Goal: Information Seeking & Learning: Check status

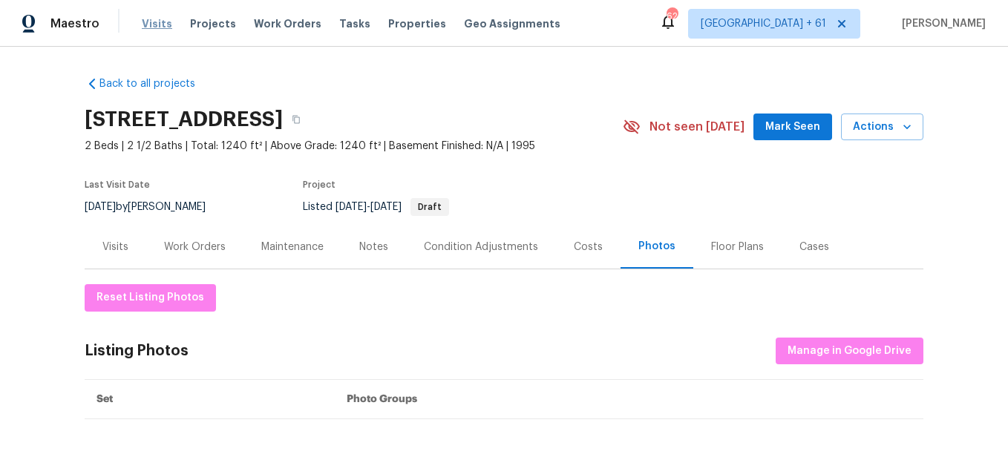
click at [159, 25] on span "Visits" at bounding box center [157, 23] width 30 height 15
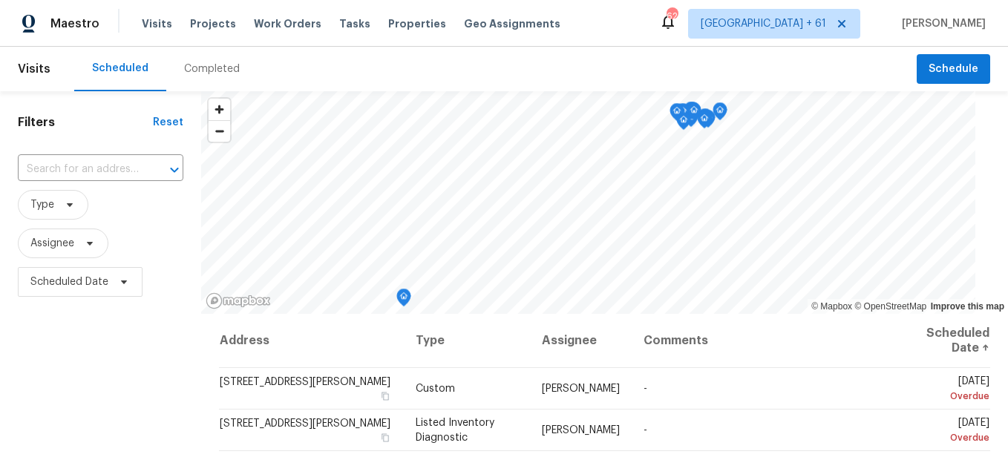
click at [218, 75] on div "Completed" at bounding box center [212, 69] width 56 height 15
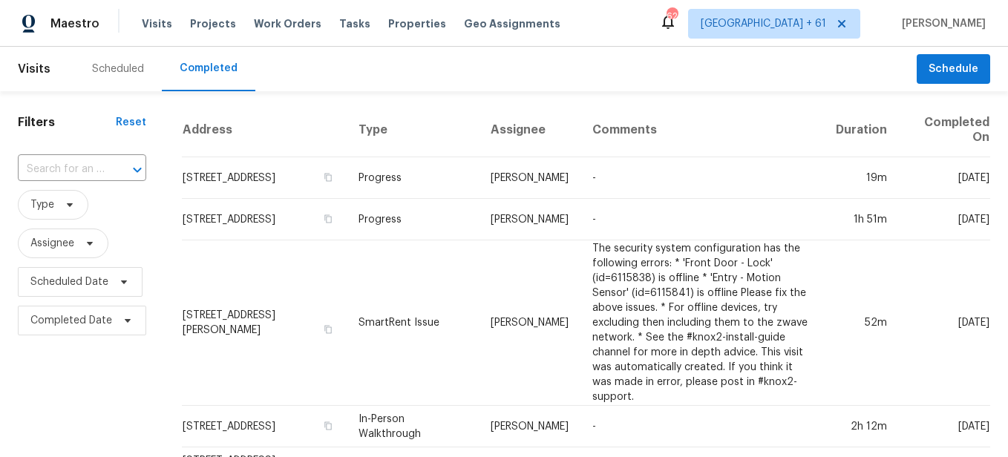
click at [93, 170] on input "text" at bounding box center [61, 169] width 87 height 23
paste input "[STREET_ADDRESS]"
type input "[STREET_ADDRESS]"
click at [93, 170] on input "[STREET_ADDRESS]" at bounding box center [61, 169] width 87 height 23
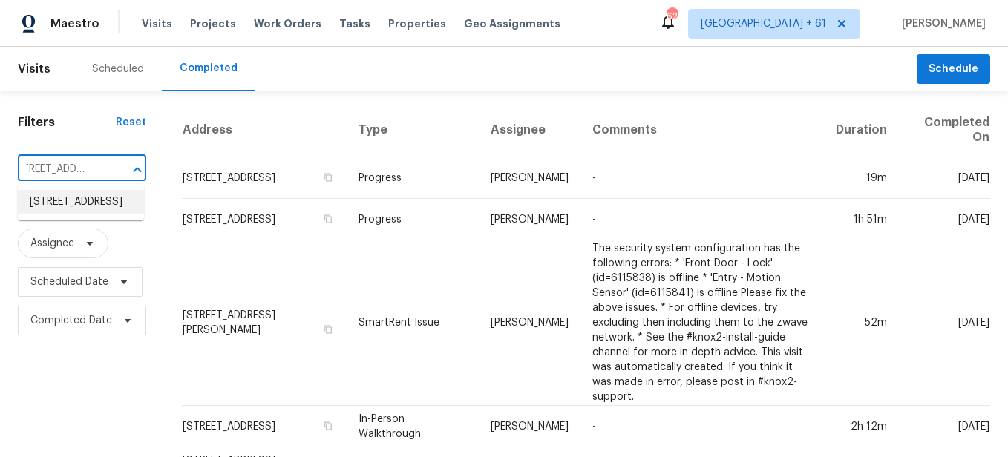
click at [85, 206] on li "[STREET_ADDRESS]" at bounding box center [81, 202] width 126 height 24
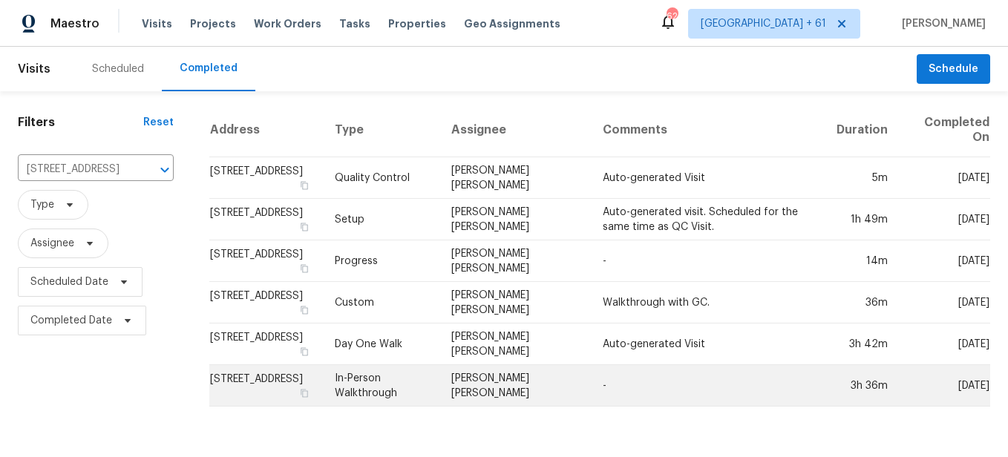
click at [413, 381] on td "In-Person Walkthrough" at bounding box center [381, 386] width 117 height 42
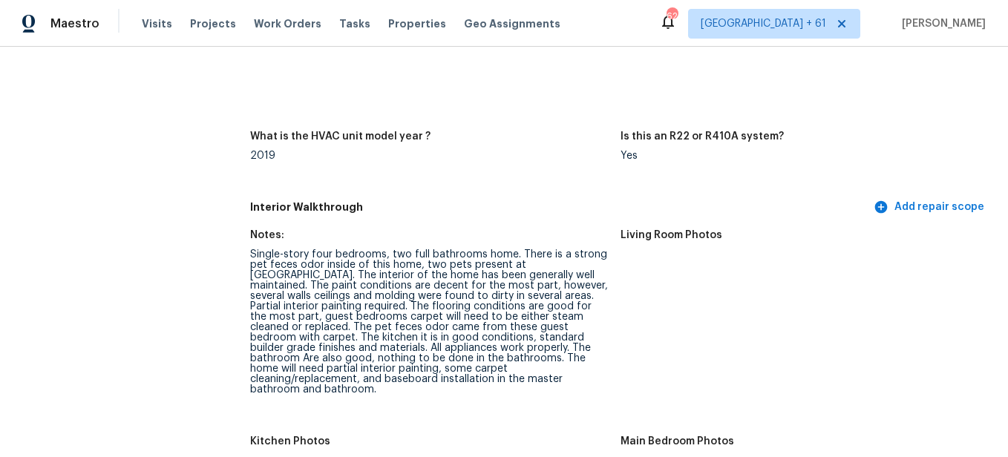
scroll to position [1558, 0]
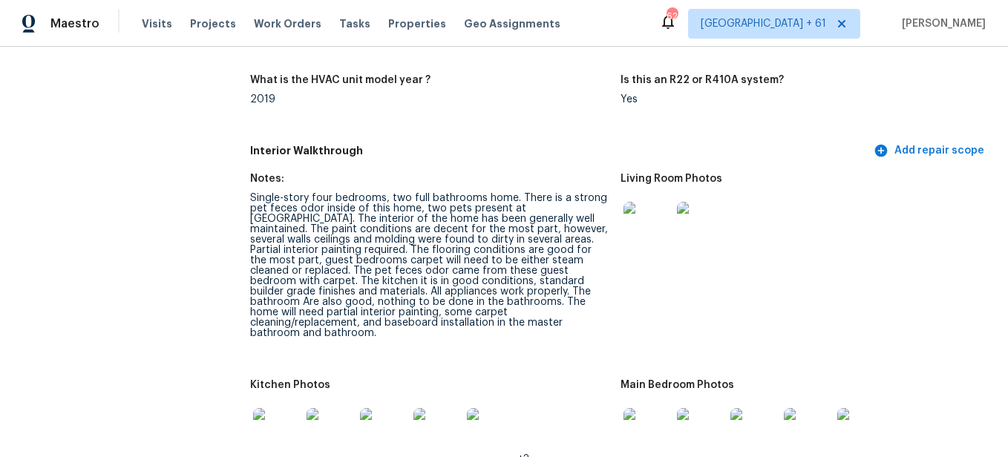
click at [647, 243] on img at bounding box center [646, 225] width 47 height 47
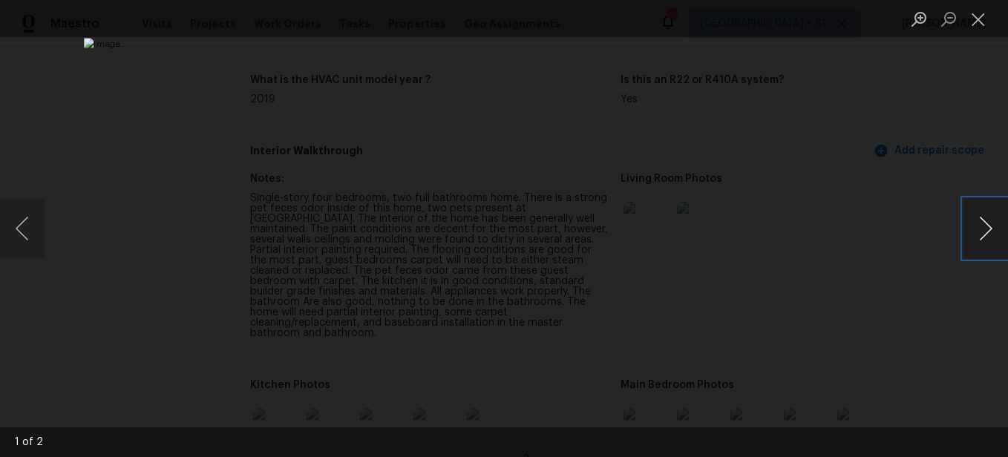
click at [987, 232] on button "Next image" at bounding box center [985, 228] width 45 height 59
click at [981, 15] on button "Close lightbox" at bounding box center [978, 19] width 30 height 26
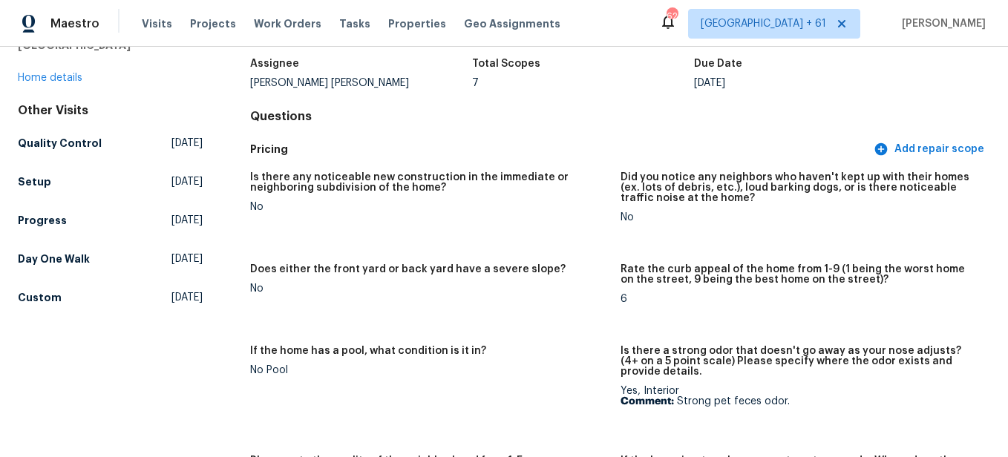
scroll to position [0, 0]
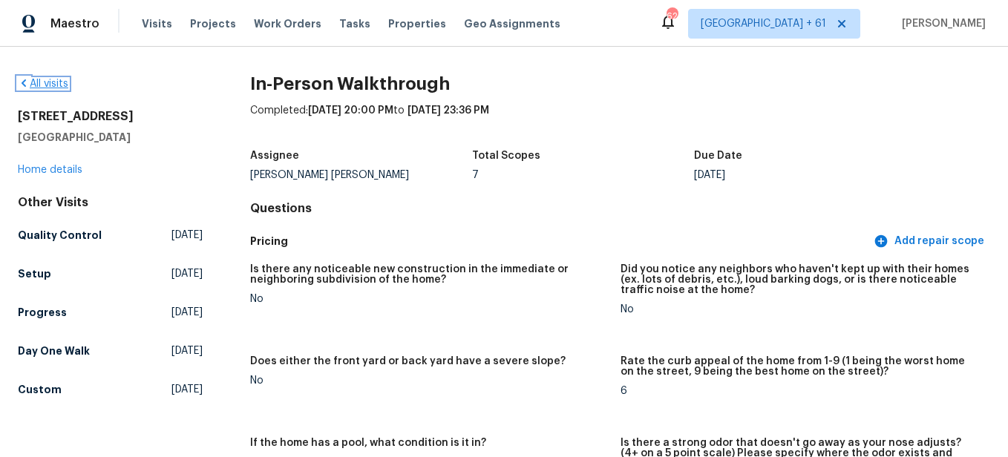
click at [50, 82] on link "All visits" at bounding box center [43, 84] width 50 height 10
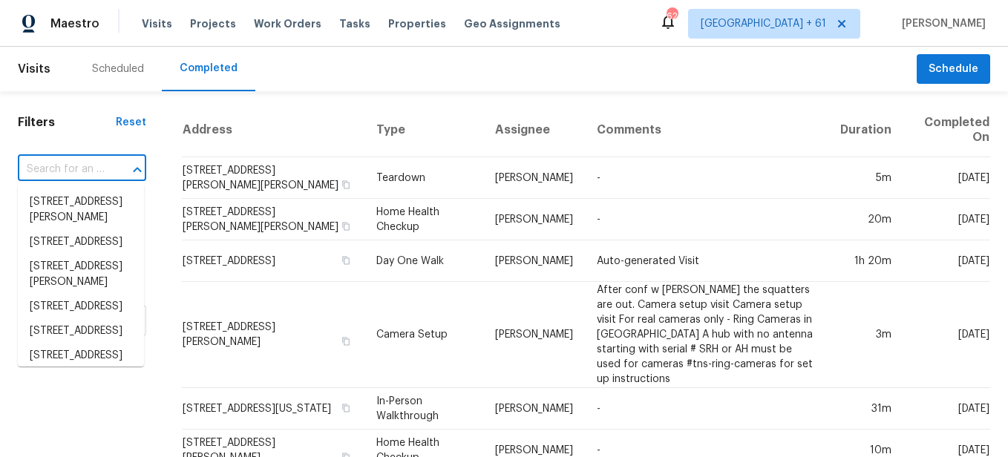
click at [90, 167] on input "text" at bounding box center [61, 169] width 87 height 23
paste input "[STREET_ADDRESS]"
type input "[STREET_ADDRESS]"
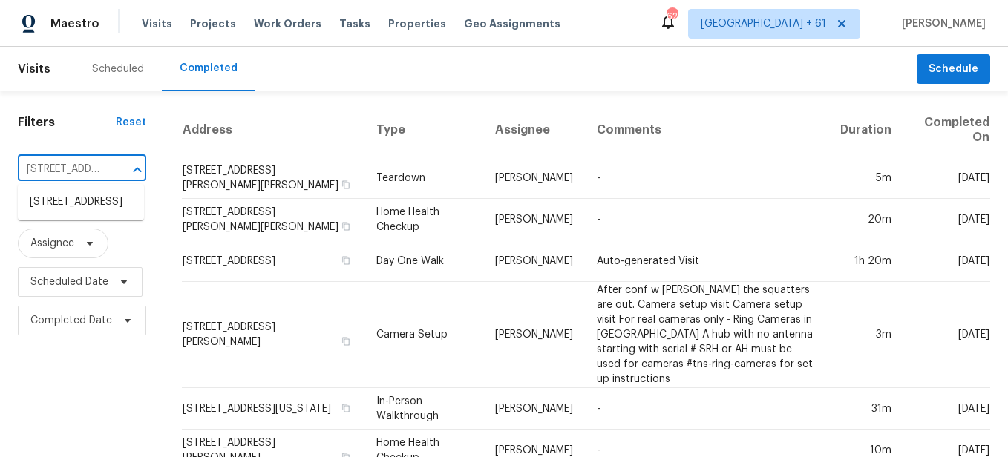
scroll to position [0, 180]
click at [89, 206] on li "[STREET_ADDRESS]" at bounding box center [81, 202] width 126 height 24
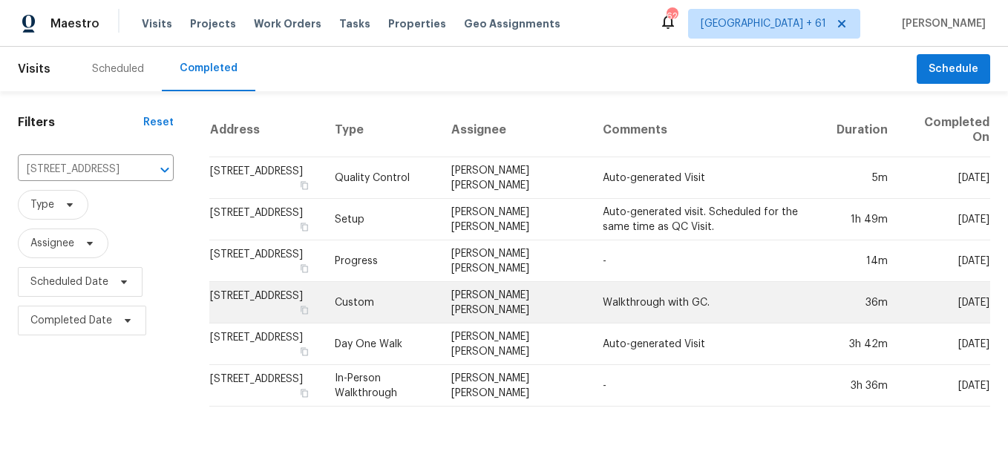
click at [403, 299] on td "Custom" at bounding box center [381, 303] width 117 height 42
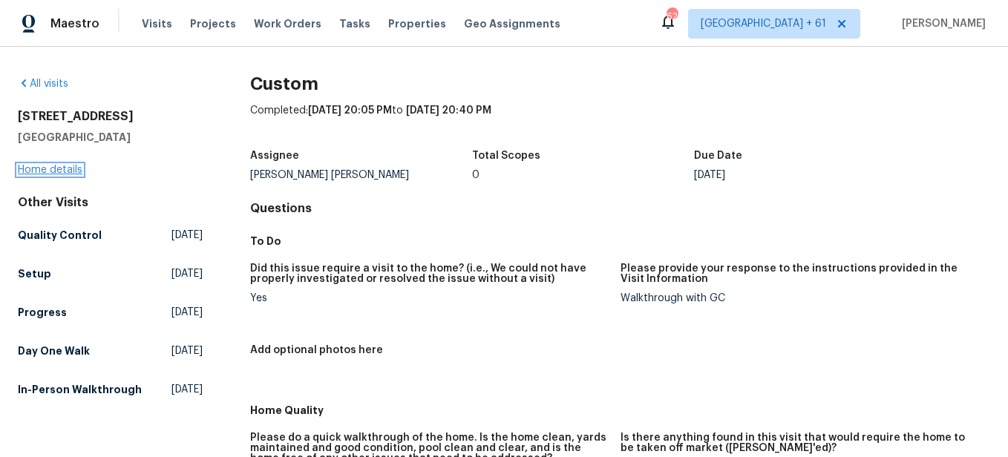
click at [52, 168] on link "Home details" at bounding box center [50, 170] width 65 height 10
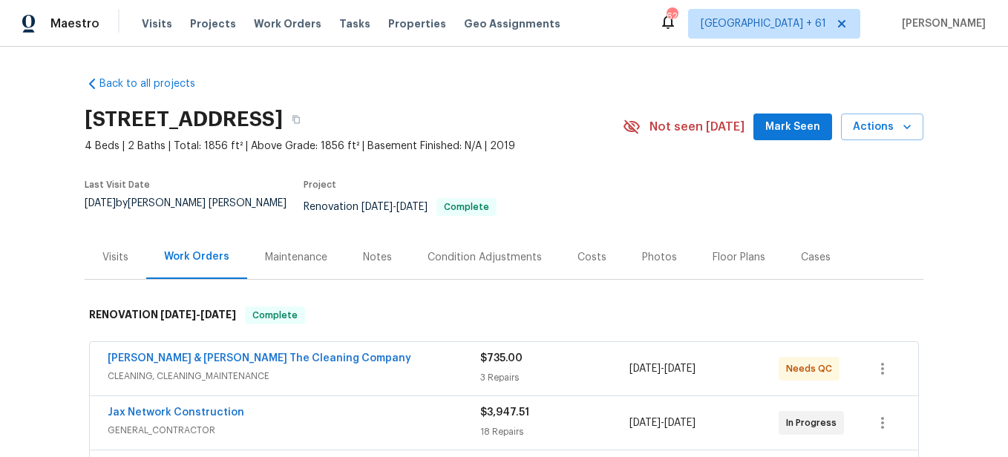
click at [655, 253] on div "Photos" at bounding box center [659, 257] width 35 height 15
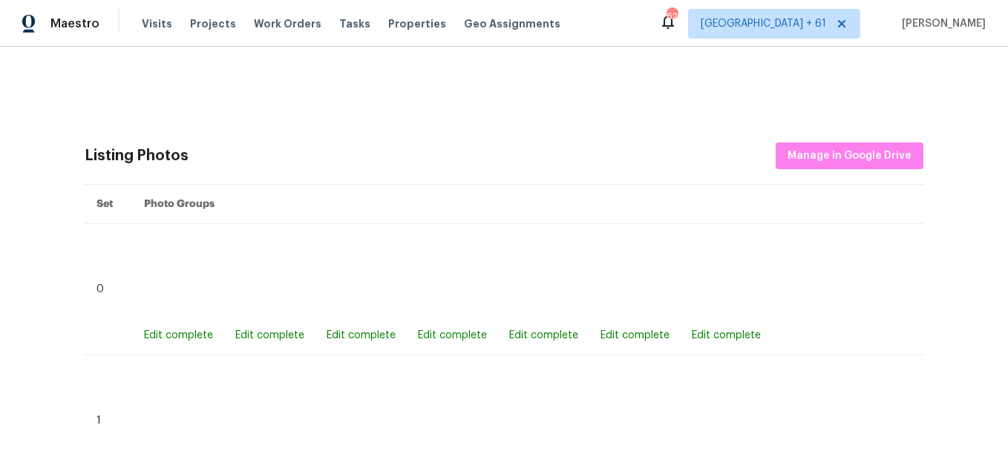
scroll to position [445, 0]
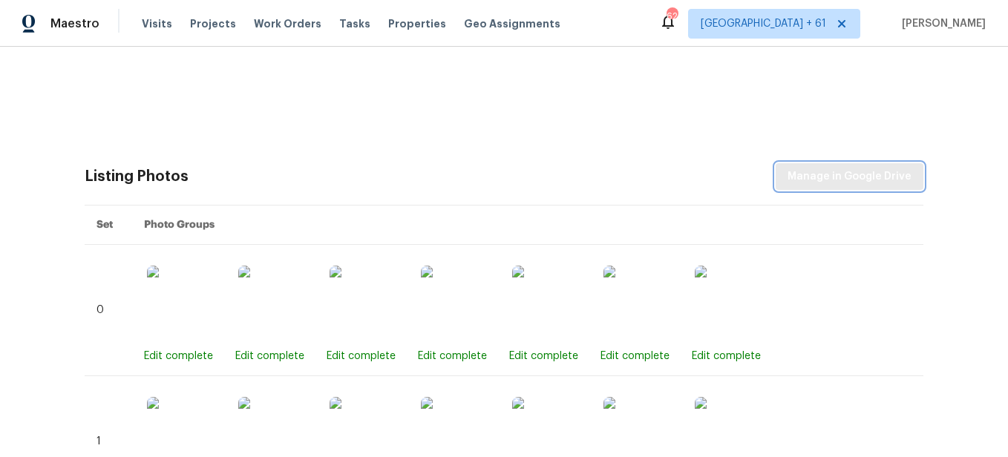
click at [813, 172] on span "Manage in Google Drive" at bounding box center [849, 177] width 124 height 19
